Goal: Information Seeking & Learning: Check status

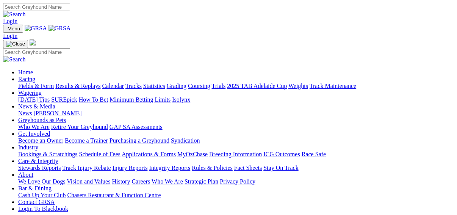
click at [22, 83] on link "Fields & Form" at bounding box center [36, 86] width 36 height 6
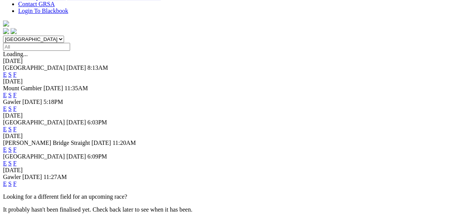
scroll to position [212, 0]
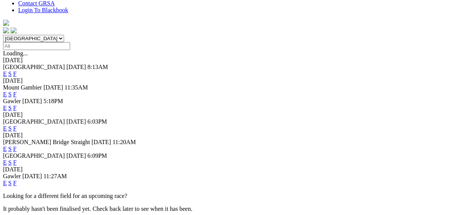
click at [17, 146] on link "F" at bounding box center [14, 149] width 3 height 6
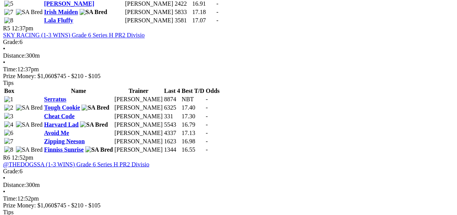
scroll to position [849, 0]
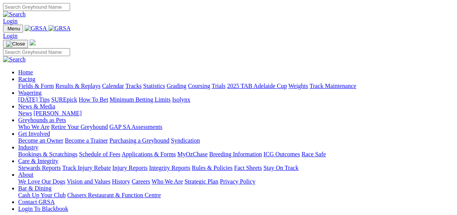
click at [82, 83] on link "Results & Replays" at bounding box center [77, 86] width 45 height 6
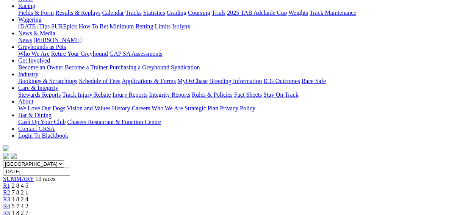
scroll to position [91, 0]
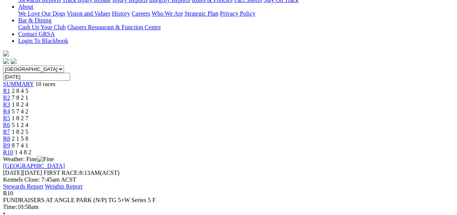
scroll to position [182, 0]
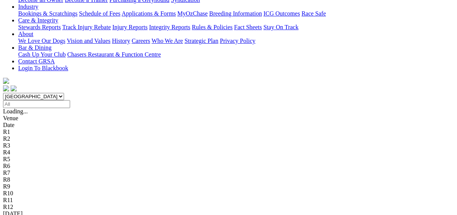
scroll to position [182, 0]
